Goal: Check status: Check status

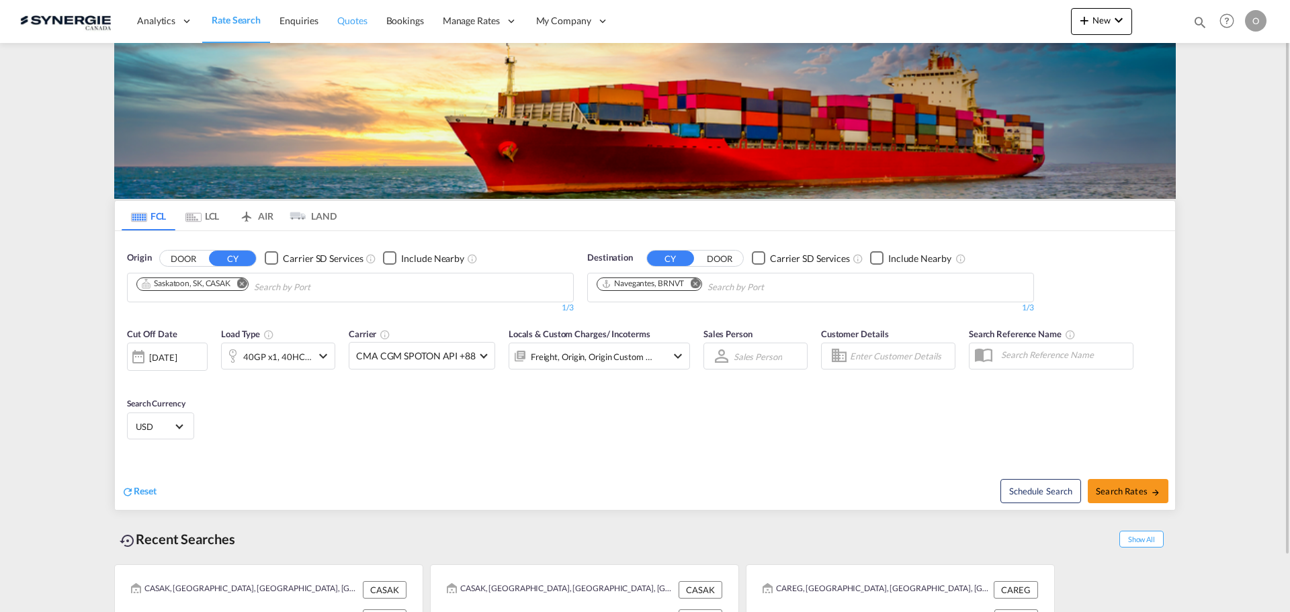
click at [359, 15] on span "Quotes" at bounding box center [352, 20] width 30 height 11
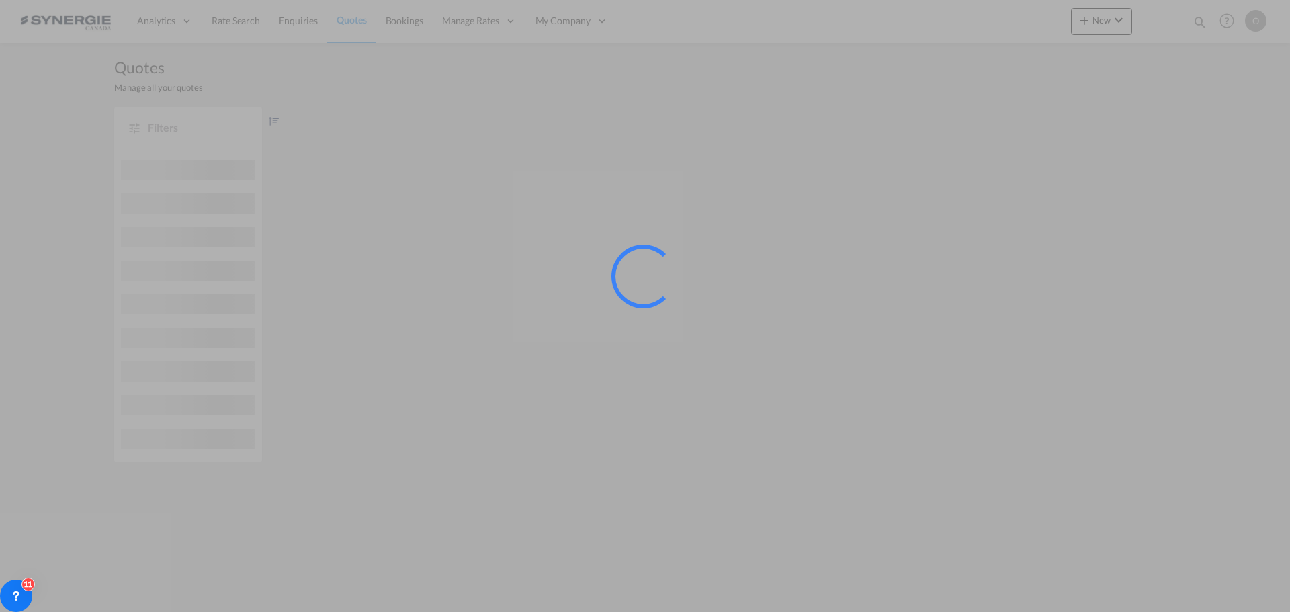
click at [421, 26] on div at bounding box center [645, 306] width 1290 height 612
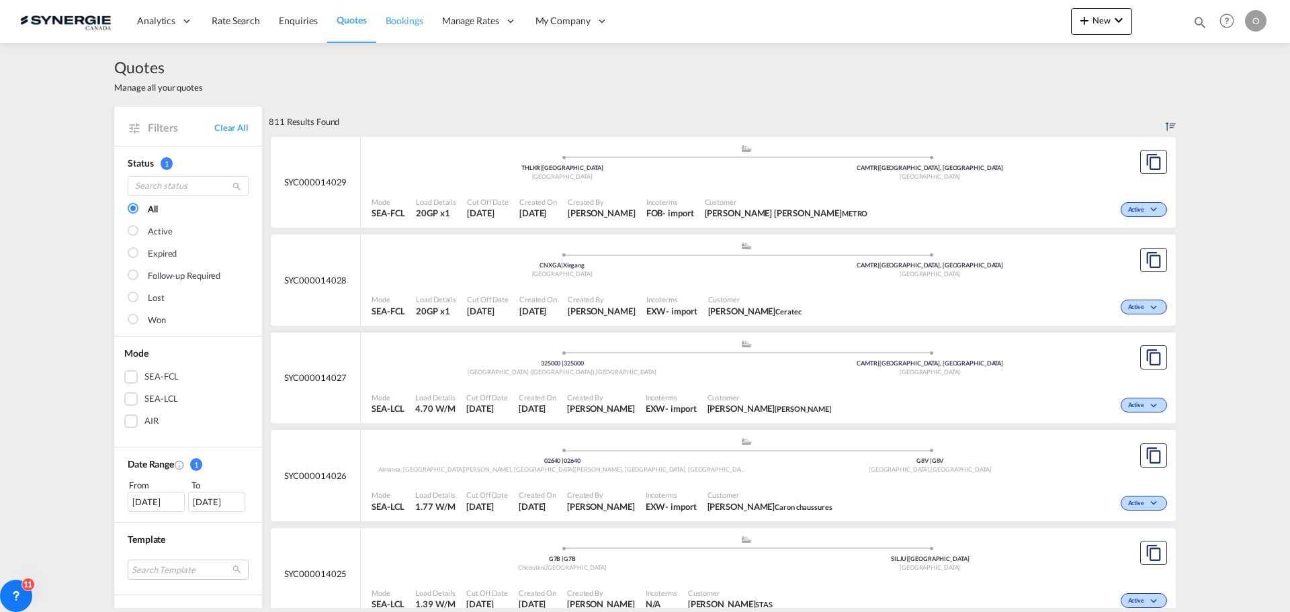
click at [410, 24] on span "Bookings" at bounding box center [405, 20] width 38 height 11
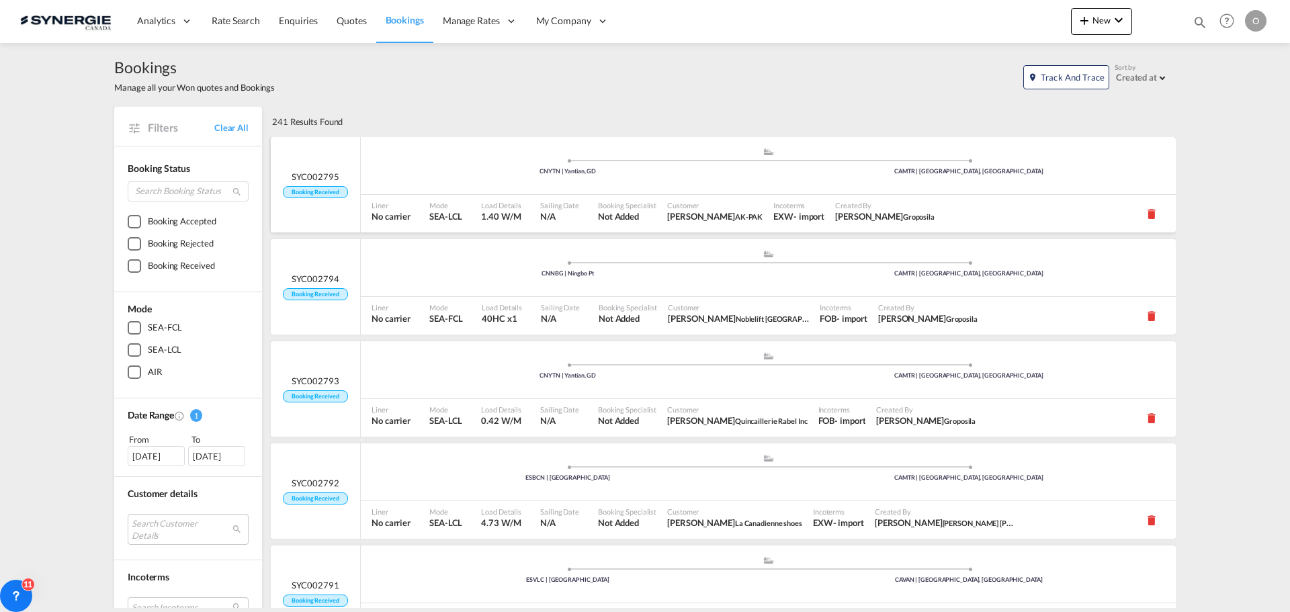
click at [577, 202] on div "Sailing Date N/A" at bounding box center [564, 214] width 58 height 38
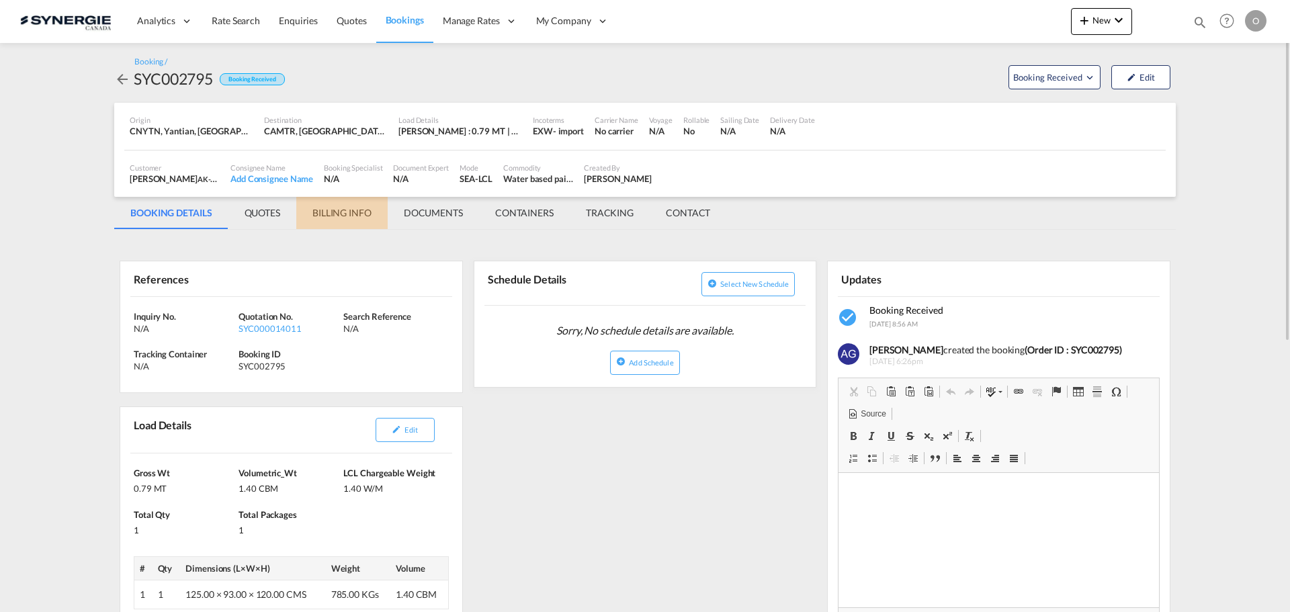
click at [343, 213] on md-tab-item "BILLING INFO" at bounding box center [341, 213] width 91 height 32
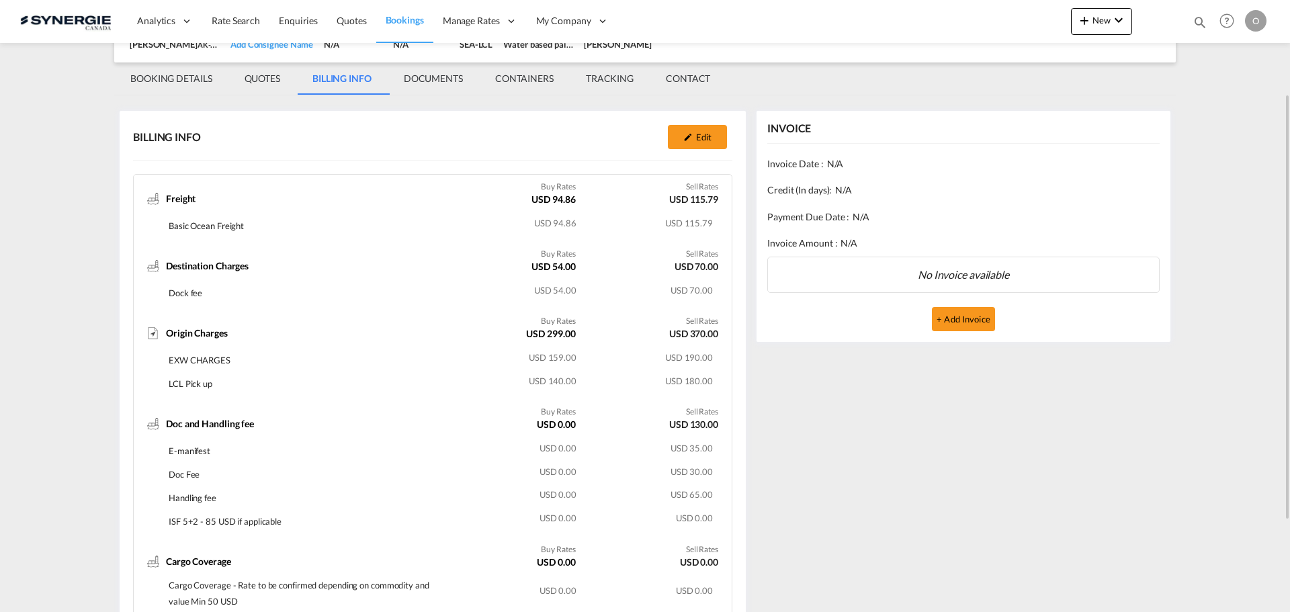
scroll to position [202, 0]
